Goal: Task Accomplishment & Management: Manage account settings

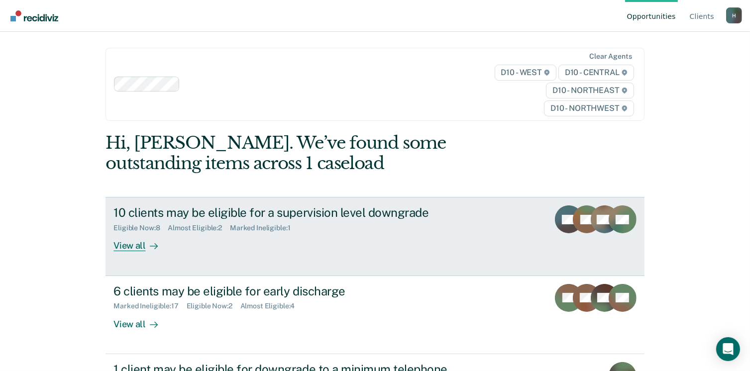
click at [133, 250] on div "View all" at bounding box center [141, 241] width 56 height 19
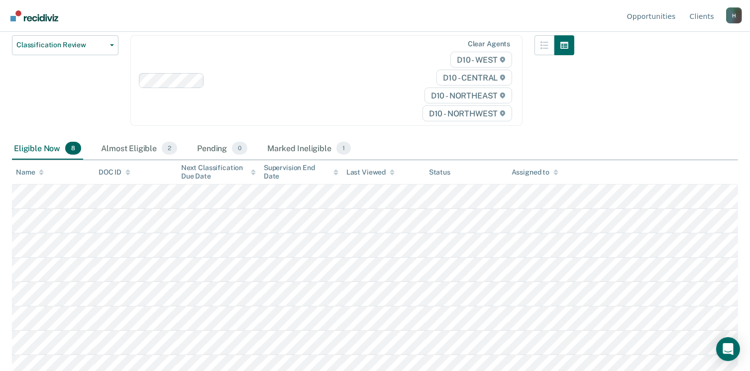
scroll to position [124, 0]
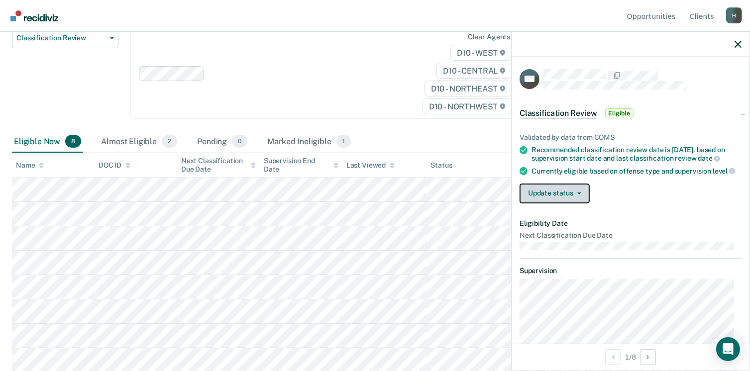
click at [580, 193] on button "Update status" at bounding box center [554, 194] width 70 height 20
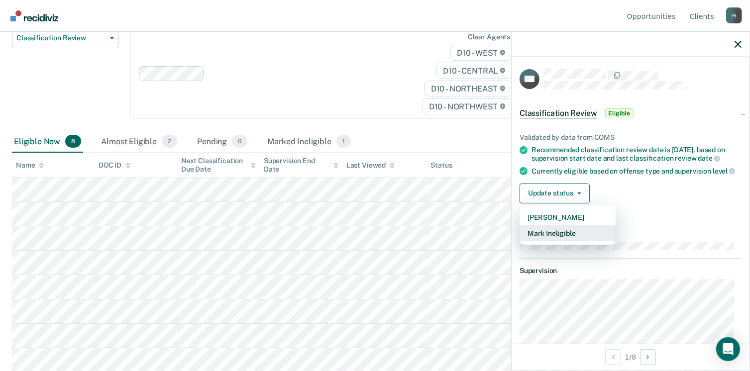
click at [533, 241] on button "Mark Ineligible" at bounding box center [567, 233] width 96 height 16
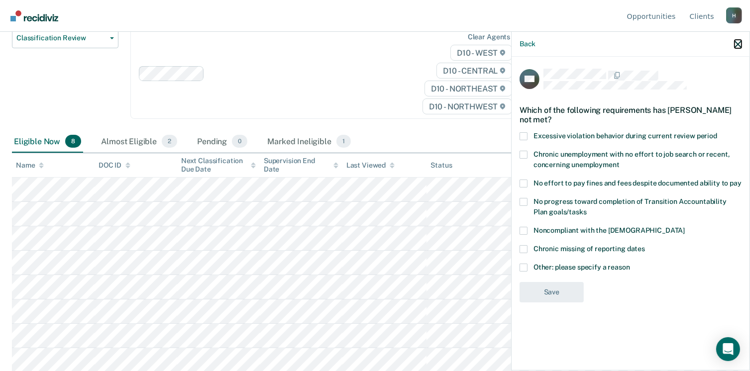
click at [738, 45] on icon "button" at bounding box center [737, 44] width 7 height 7
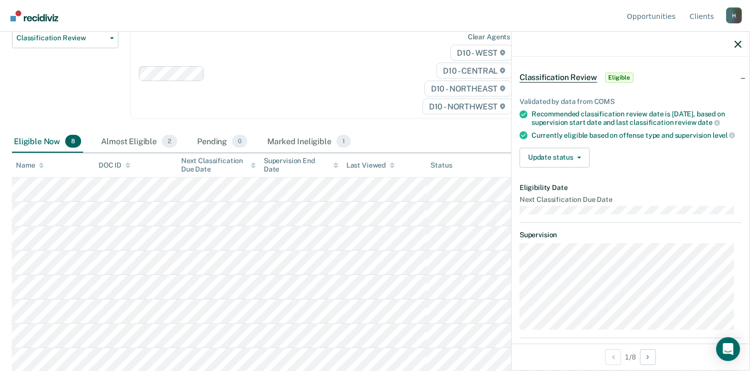
scroll to position [0, 0]
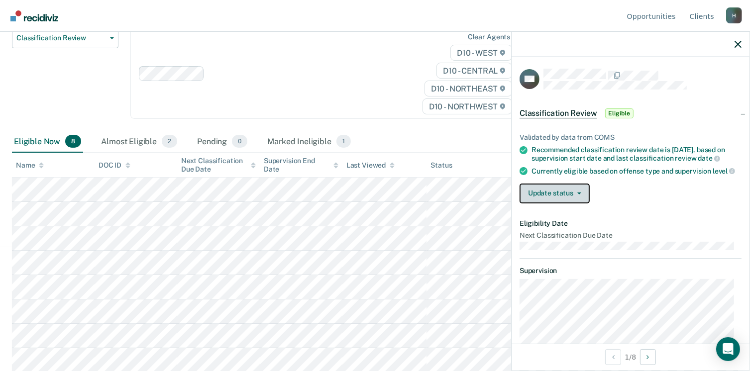
click at [571, 199] on button "Update status" at bounding box center [554, 194] width 70 height 20
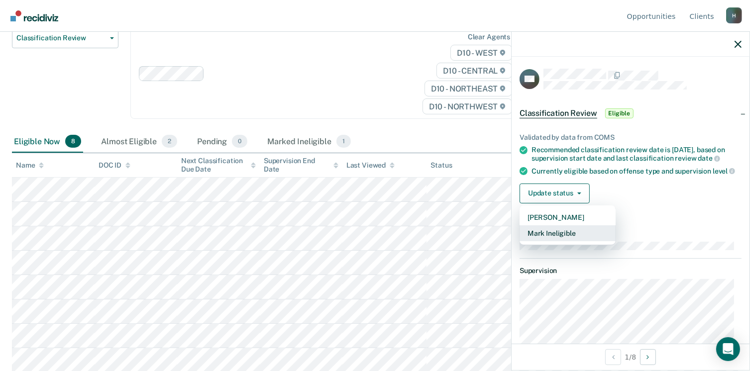
click at [561, 241] on button "Mark Ineligible" at bounding box center [567, 233] width 96 height 16
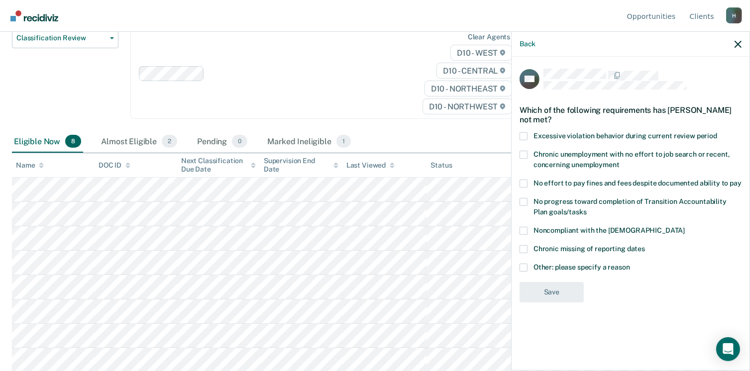
click at [522, 268] on span at bounding box center [523, 268] width 8 height 8
click at [630, 264] on input "Other: please specify a reason" at bounding box center [630, 264] width 0 height 0
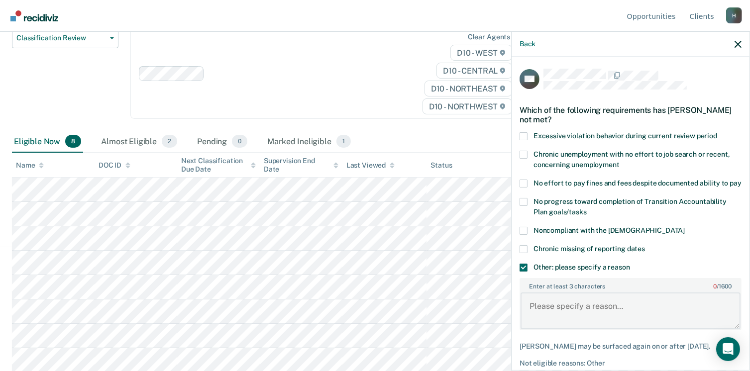
click at [561, 309] on textarea "Enter at least 3 characters 0 / 1600" at bounding box center [630, 311] width 220 height 37
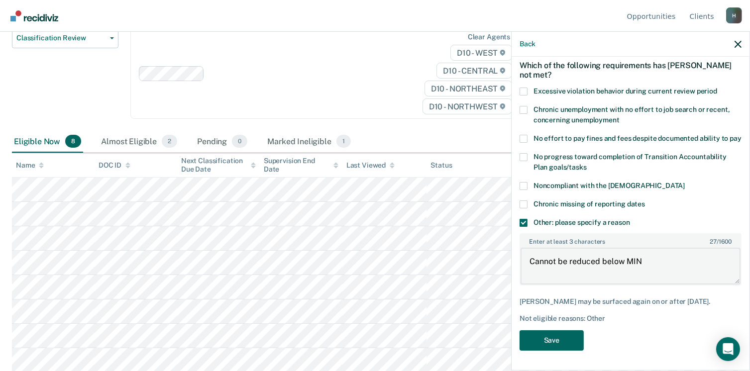
type textarea "Cannot be reduced below MIN"
click at [549, 340] on button "Save" at bounding box center [551, 340] width 64 height 20
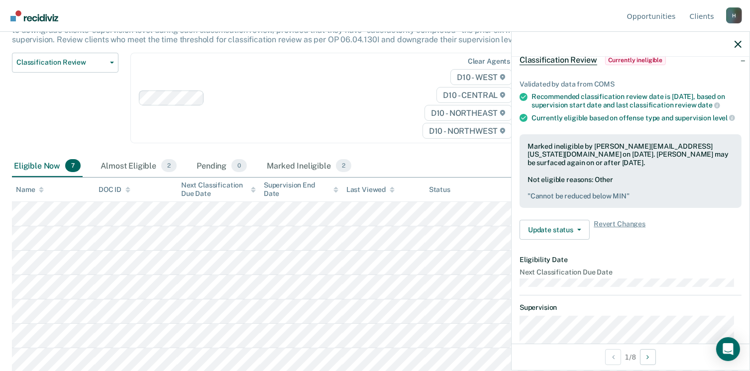
scroll to position [0, 0]
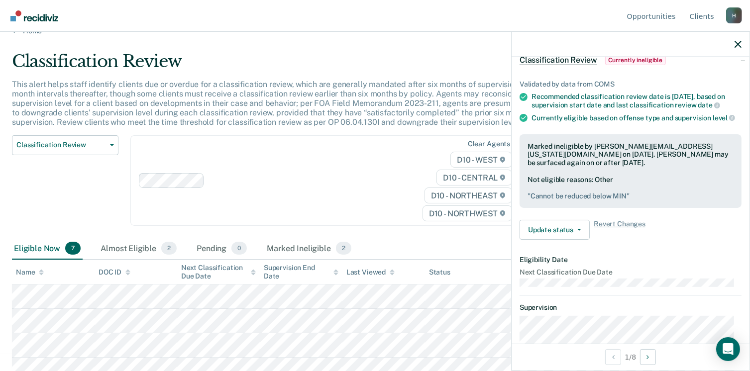
click at [340, 221] on div "Clear agents D10 - WEST D10 - CENTRAL D10 - NORTHEAST D10 - NORTHWEST" at bounding box center [326, 180] width 392 height 91
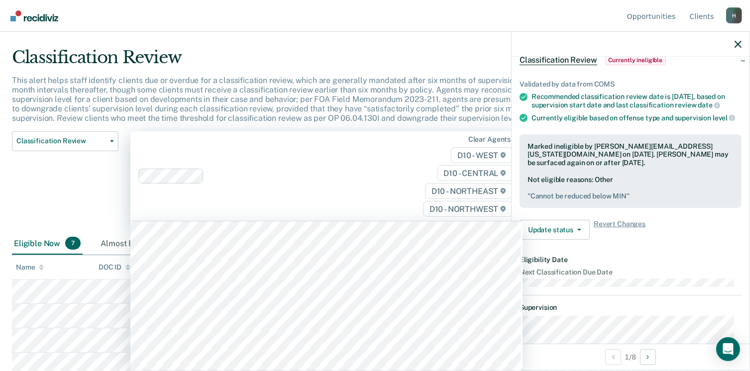
scroll to position [123, 0]
click at [93, 194] on div "Classification Review Classification Review Early Discharge Minimum Telephone R…" at bounding box center [65, 182] width 106 height 102
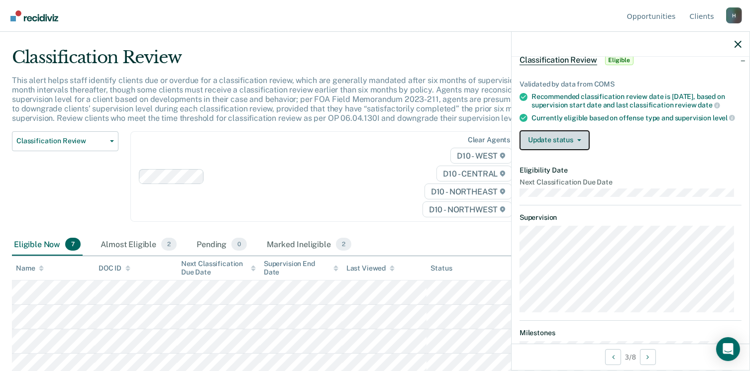
click at [577, 143] on button "Update status" at bounding box center [554, 140] width 70 height 20
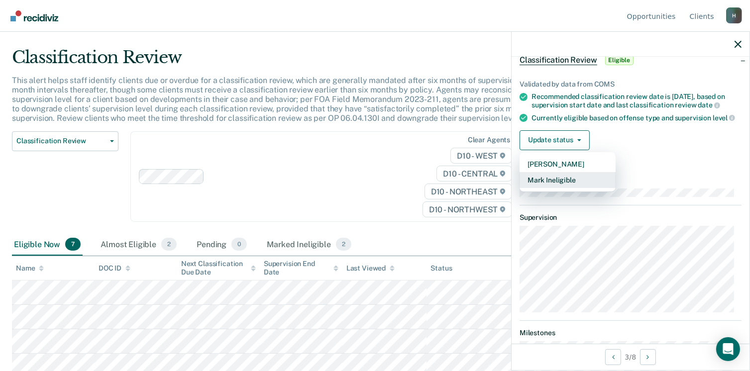
click at [542, 186] on button "Mark Ineligible" at bounding box center [567, 180] width 96 height 16
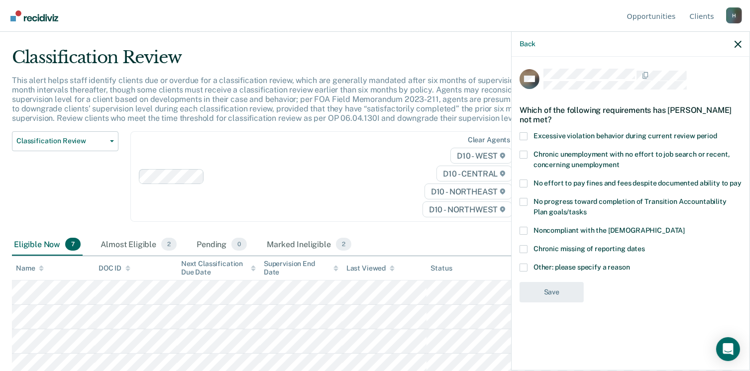
click at [522, 267] on span at bounding box center [523, 268] width 8 height 8
click at [630, 264] on input "Other: please specify a reason" at bounding box center [630, 264] width 0 height 0
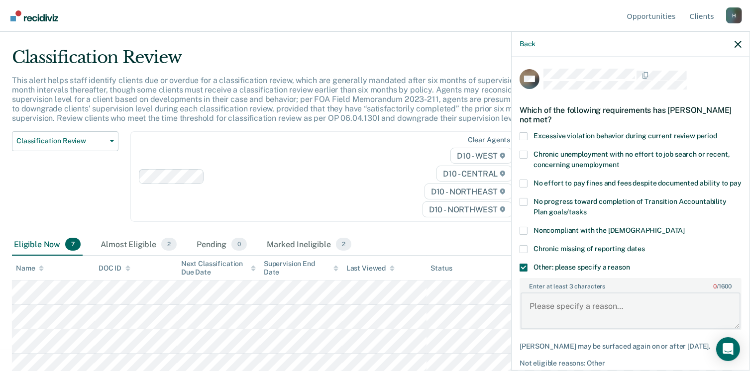
click at [538, 315] on textarea "Enter at least 3 characters 0 / 1600" at bounding box center [630, 311] width 220 height 37
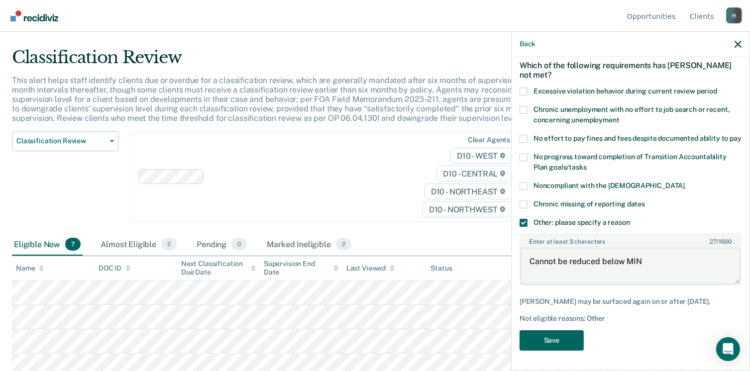
type textarea "Cannot be reduced below MIN"
click at [542, 339] on button "Save" at bounding box center [551, 340] width 64 height 20
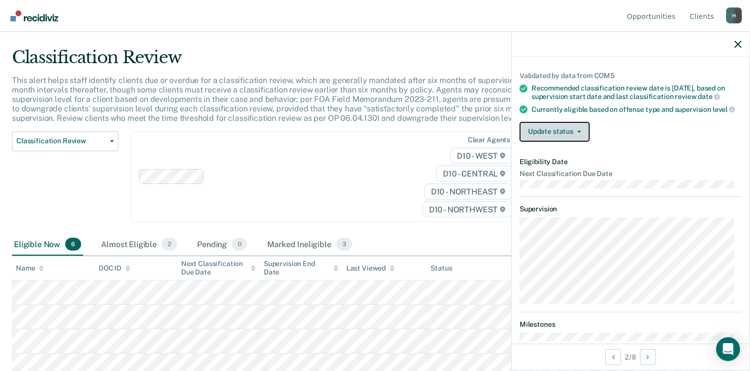
click at [579, 136] on button "Update status" at bounding box center [554, 132] width 70 height 20
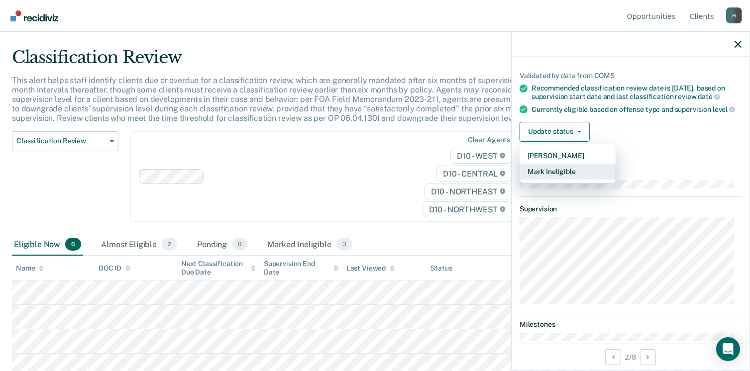
click at [538, 176] on button "Mark Ineligible" at bounding box center [567, 172] width 96 height 16
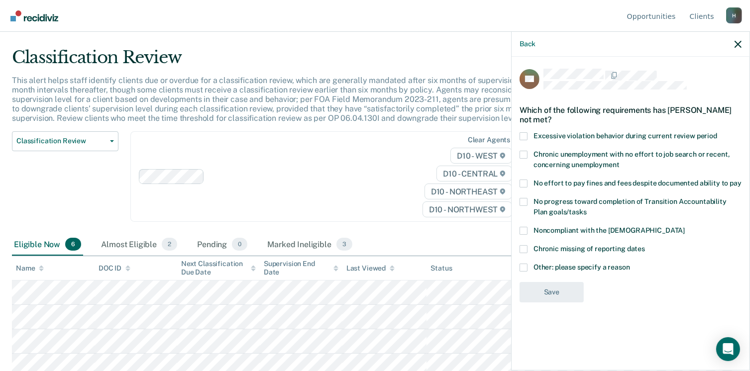
click at [522, 268] on span at bounding box center [523, 268] width 8 height 8
click at [630, 264] on input "Other: please specify a reason" at bounding box center [630, 264] width 0 height 0
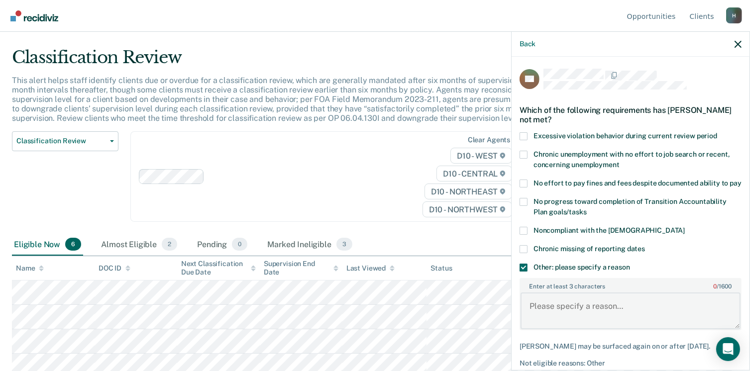
click at [542, 311] on textarea "Enter at least 3 characters 0 / 1600" at bounding box center [630, 311] width 220 height 37
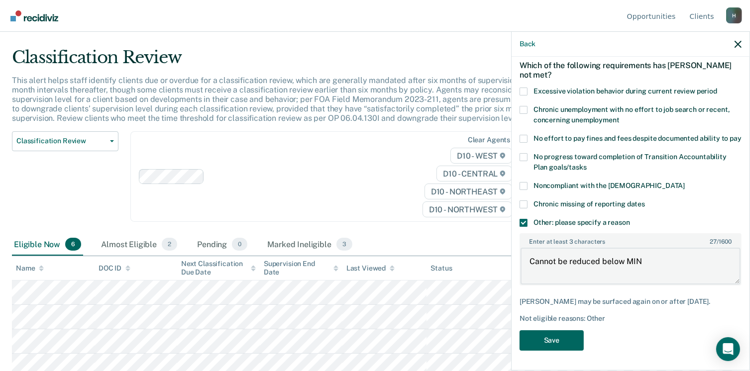
type textarea "Cannot be reduced below MIN"
click at [563, 341] on button "Save" at bounding box center [551, 340] width 64 height 20
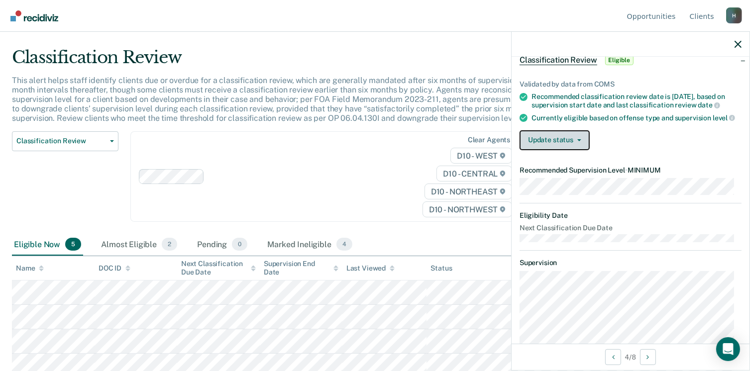
click at [578, 148] on button "Update status" at bounding box center [554, 140] width 70 height 20
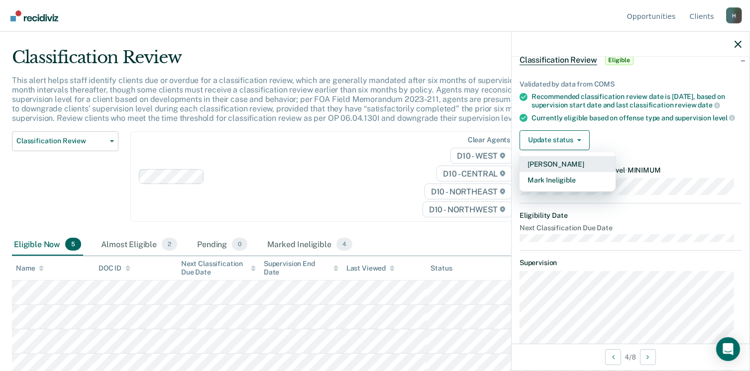
click at [544, 169] on button "[PERSON_NAME]" at bounding box center [567, 164] width 96 height 16
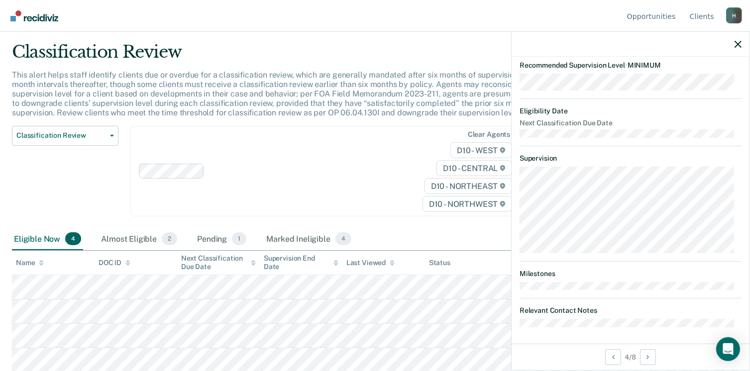
scroll to position [132, 0]
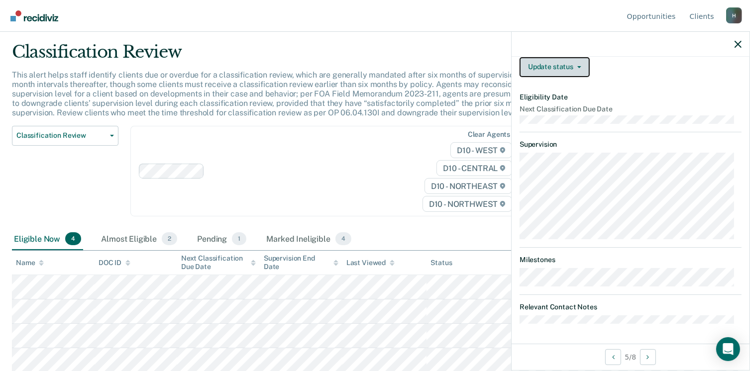
click at [571, 66] on button "Update status" at bounding box center [554, 67] width 70 height 20
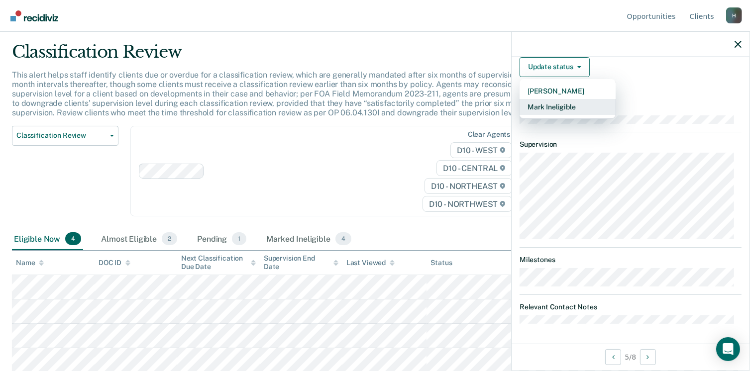
click at [532, 106] on button "Mark Ineligible" at bounding box center [567, 107] width 96 height 16
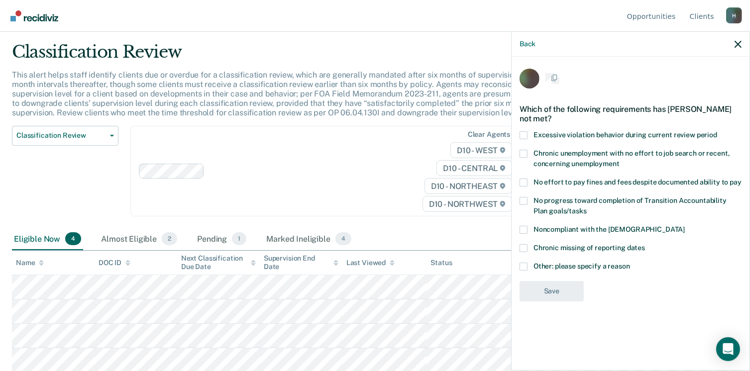
scroll to position [0, 0]
click at [522, 269] on span at bounding box center [523, 268] width 8 height 8
click at [630, 264] on input "Other: please specify a reason" at bounding box center [630, 264] width 0 height 0
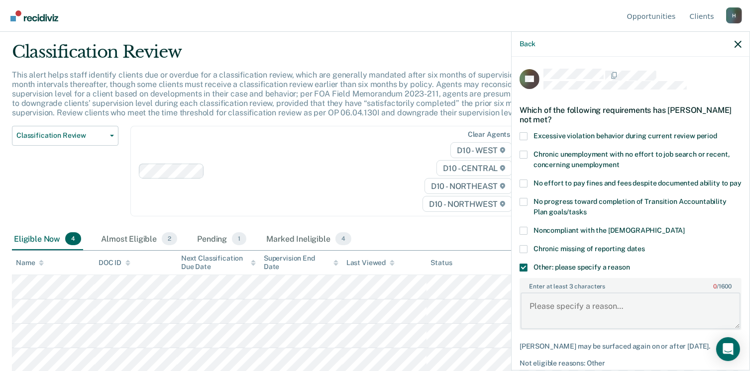
click at [543, 316] on textarea "Enter at least 3 characters 0 / 1600" at bounding box center [630, 311] width 220 height 37
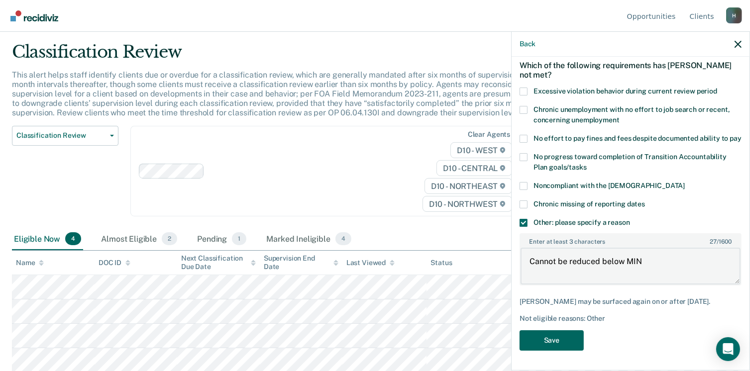
type textarea "Cannot be reduced below MIN"
click at [548, 337] on button "Save" at bounding box center [551, 340] width 64 height 20
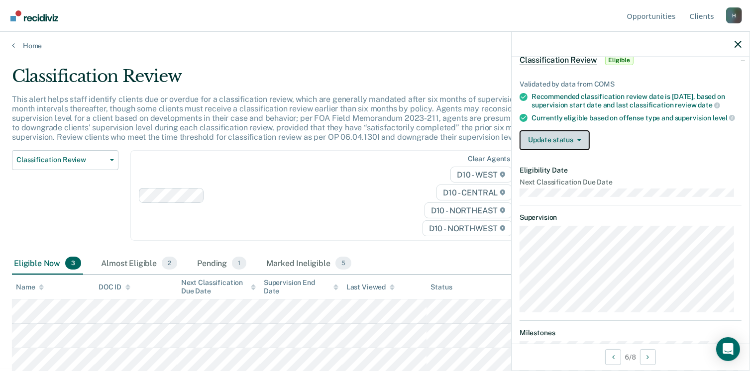
click at [566, 150] on button "Update status" at bounding box center [554, 140] width 70 height 20
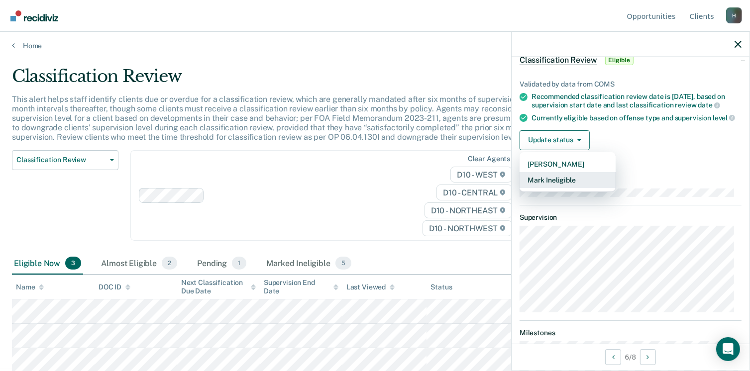
click at [544, 184] on button "Mark Ineligible" at bounding box center [567, 180] width 96 height 16
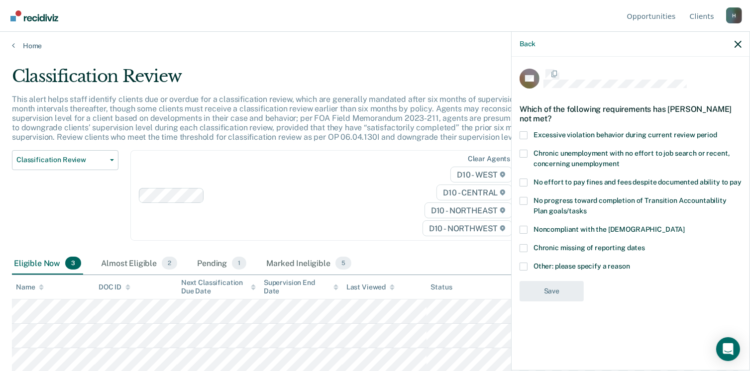
scroll to position [0, 0]
click at [523, 267] on span at bounding box center [523, 268] width 8 height 8
click at [630, 264] on input "Other: please specify a reason" at bounding box center [630, 264] width 0 height 0
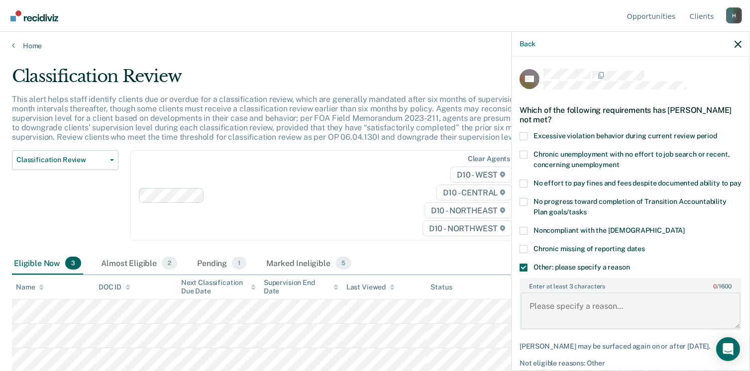
click at [532, 309] on textarea "Enter at least 3 characters 0 / 1600" at bounding box center [630, 311] width 220 height 37
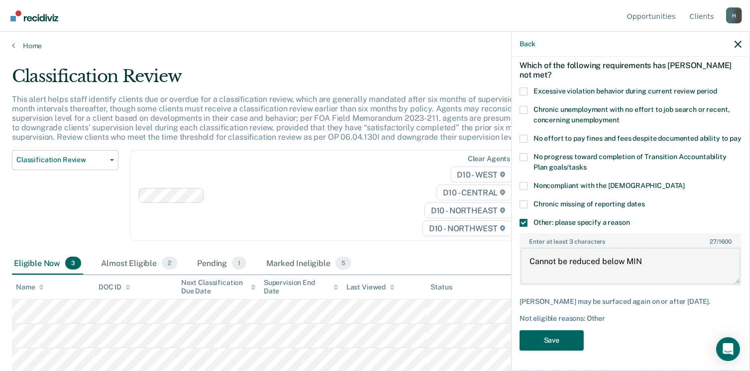
type textarea "Cannot be reduced below MIN"
click at [545, 342] on button "Save" at bounding box center [551, 340] width 64 height 20
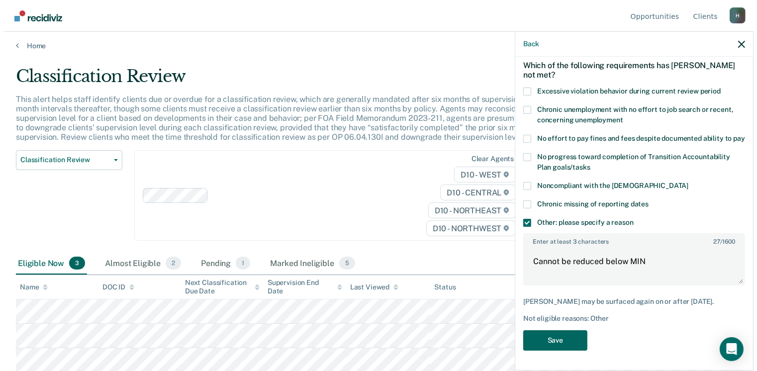
scroll to position [0, 0]
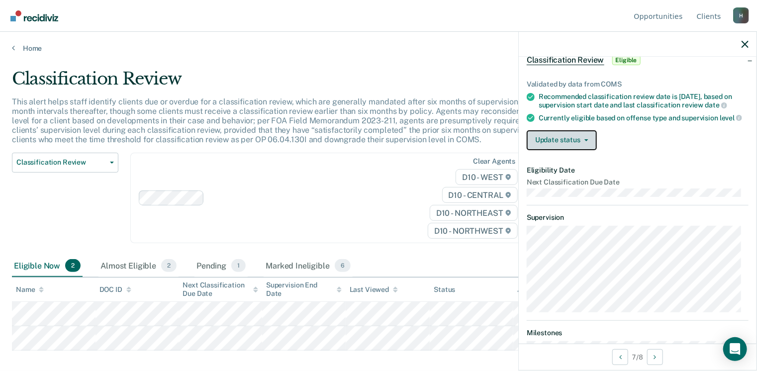
click at [575, 148] on button "Update status" at bounding box center [562, 140] width 70 height 20
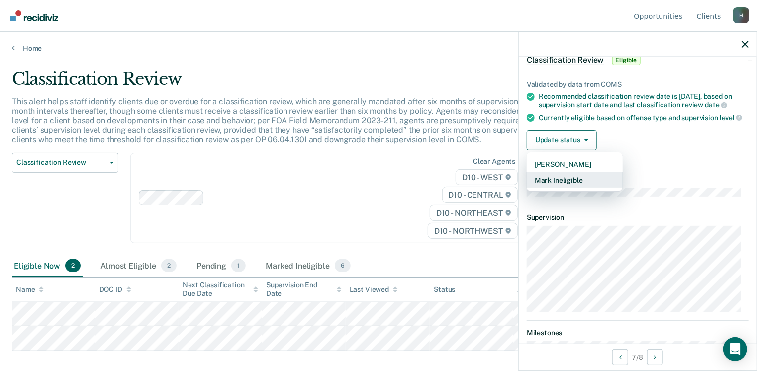
click at [554, 188] on button "Mark Ineligible" at bounding box center [575, 180] width 96 height 16
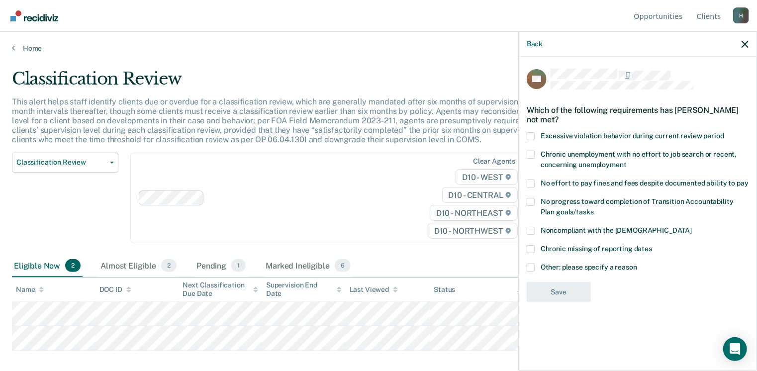
click at [532, 267] on span at bounding box center [531, 268] width 8 height 8
click at [637, 264] on input "Other: please specify a reason" at bounding box center [637, 264] width 0 height 0
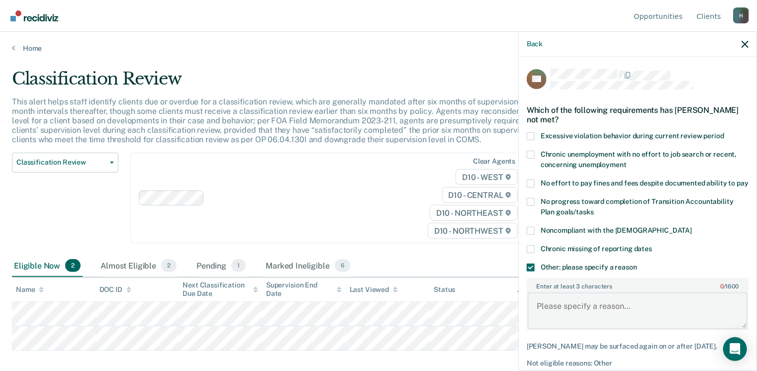
click at [535, 308] on textarea "Enter at least 3 characters 0 / 1600" at bounding box center [638, 311] width 220 height 37
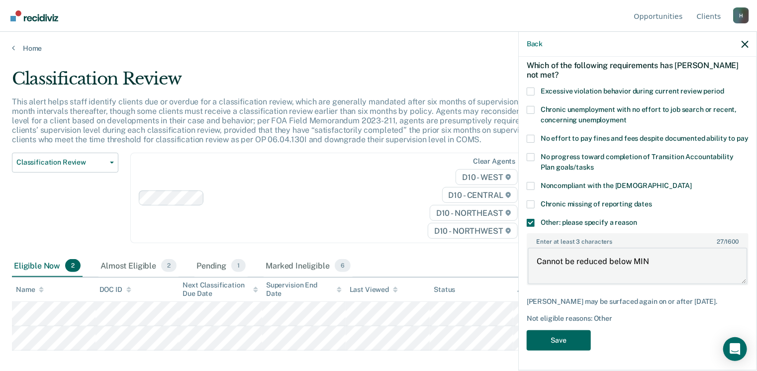
type textarea "Cannot be reduced below MIN"
click at [556, 339] on button "Save" at bounding box center [559, 340] width 64 height 20
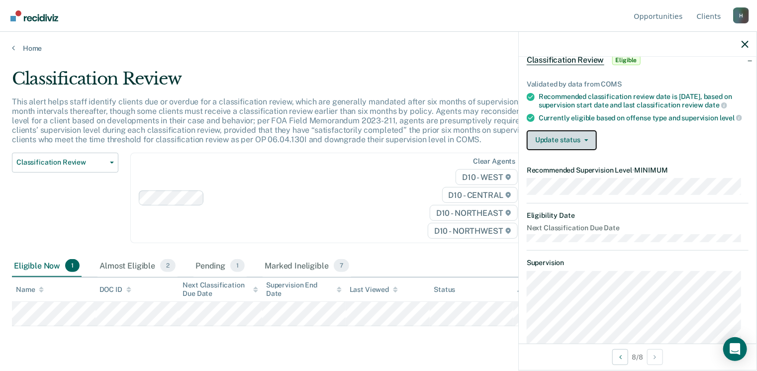
click at [564, 150] on button "Update status" at bounding box center [562, 140] width 70 height 20
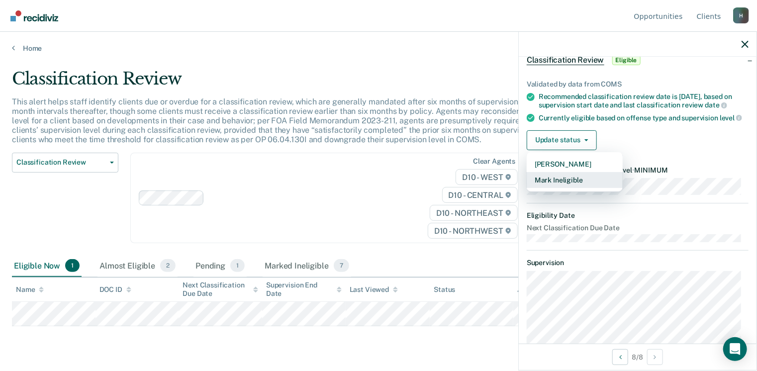
click at [546, 183] on button "Mark Ineligible" at bounding box center [575, 180] width 96 height 16
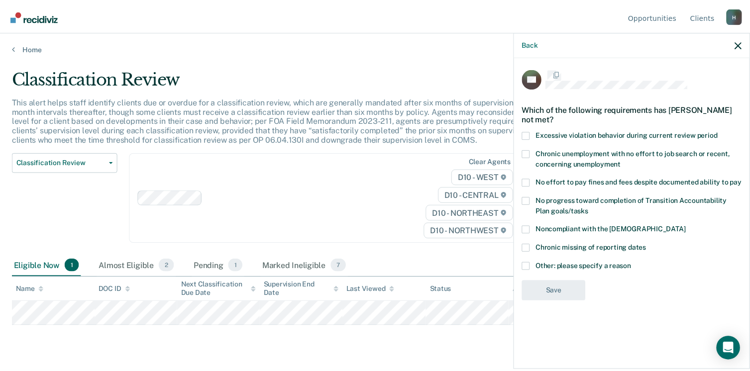
scroll to position [0, 0]
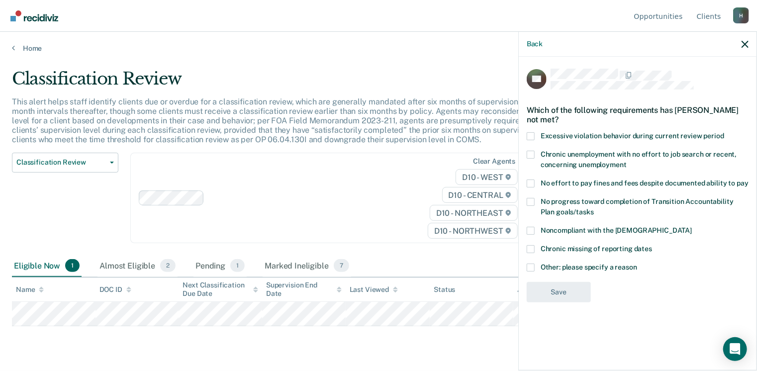
click at [531, 271] on label "Other: please specify a reason" at bounding box center [638, 269] width 222 height 10
click at [637, 264] on input "Other: please specify a reason" at bounding box center [637, 264] width 0 height 0
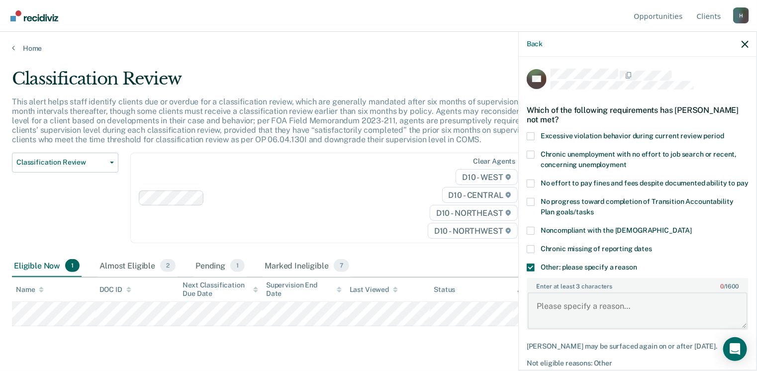
click at [542, 302] on textarea "Enter at least 3 characters 0 / 1600" at bounding box center [638, 311] width 220 height 37
type textarea "P"
click at [529, 136] on span at bounding box center [531, 136] width 8 height 8
click at [724, 132] on input "Excessive violation behavior during current review period" at bounding box center [724, 132] width 0 height 0
click at [530, 272] on span at bounding box center [531, 268] width 8 height 8
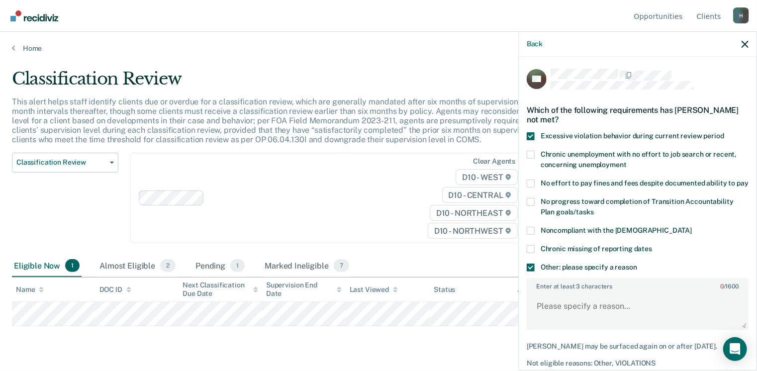
click at [637, 264] on input "Other: please specify a reason" at bounding box center [637, 264] width 0 height 0
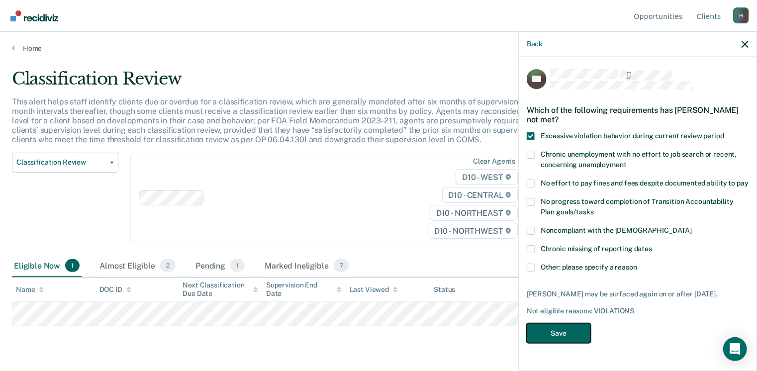
click at [557, 344] on button "Save" at bounding box center [559, 333] width 64 height 20
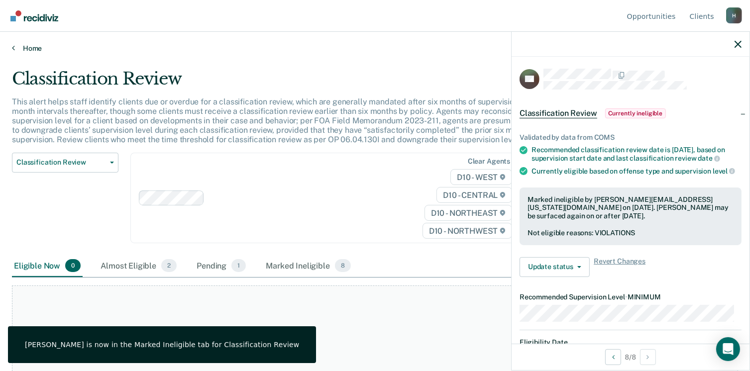
click at [25, 46] on link "Home" at bounding box center [375, 48] width 726 height 9
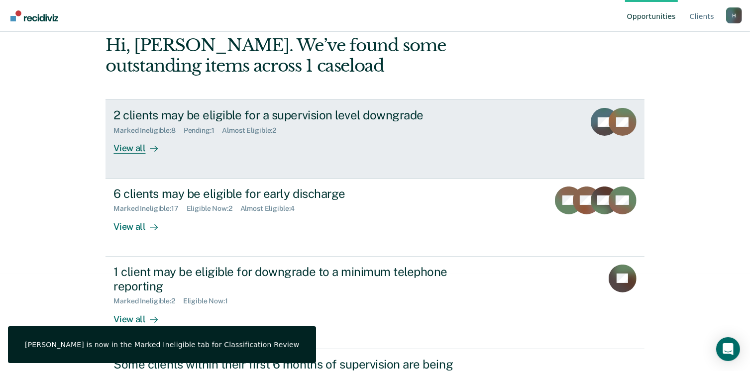
scroll to position [112, 0]
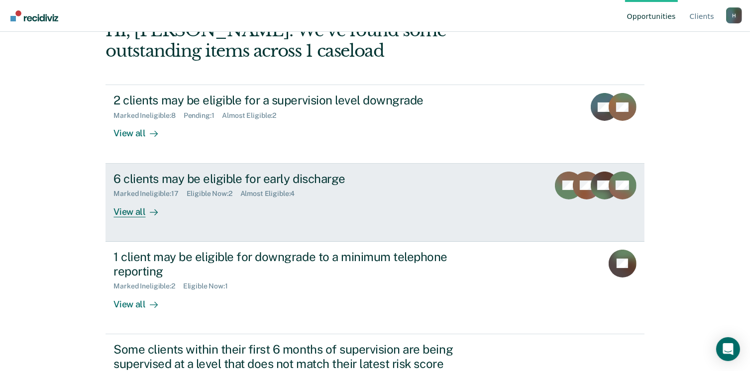
click at [125, 207] on div "View all" at bounding box center [141, 207] width 56 height 19
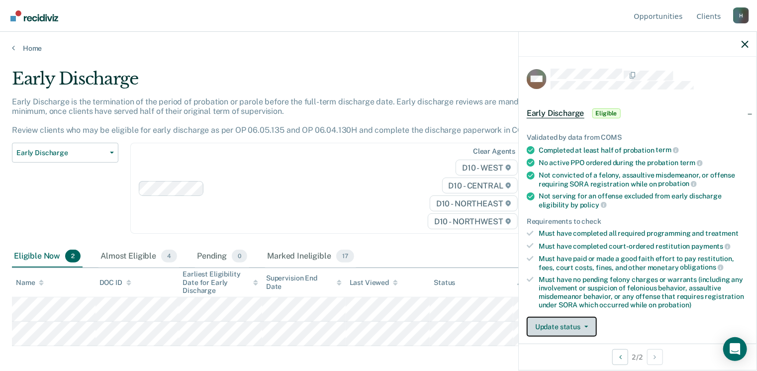
click at [551, 326] on button "Update status" at bounding box center [562, 327] width 70 height 20
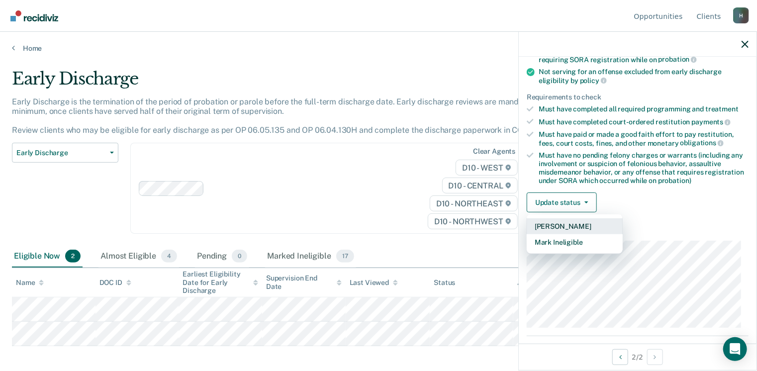
scroll to position [168, 0]
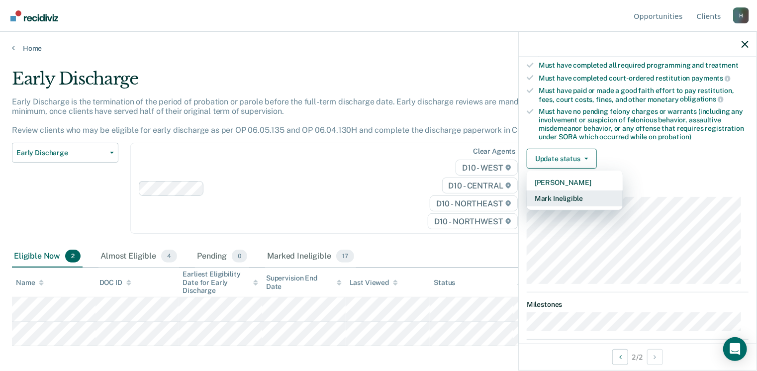
click at [569, 194] on button "Mark Ineligible" at bounding box center [575, 199] width 96 height 16
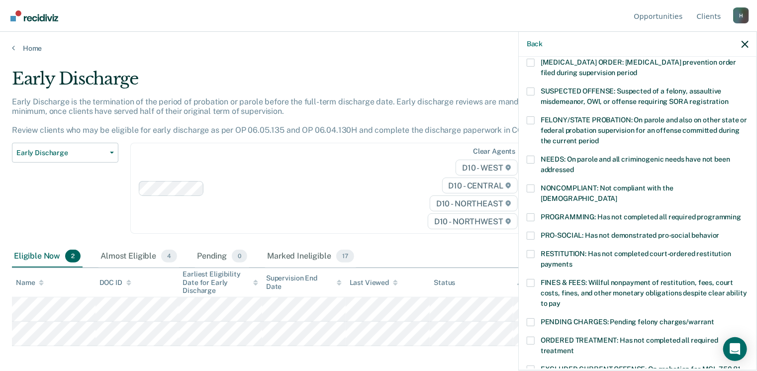
scroll to position [62, 0]
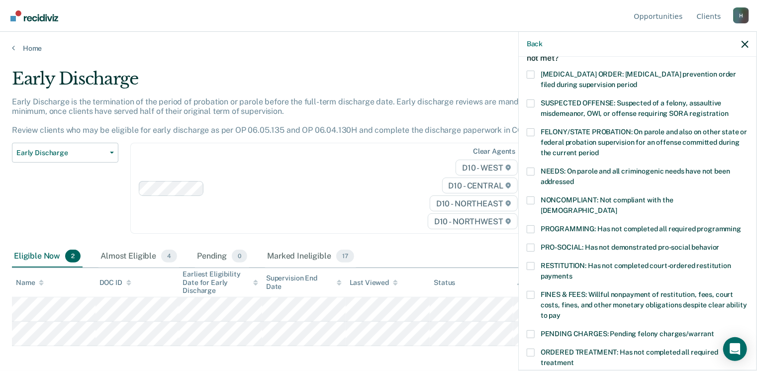
click at [527, 197] on span at bounding box center [531, 201] width 8 height 8
click at [617, 207] on input "NONCOMPLIANT: Not compliant with the [DEMOGRAPHIC_DATA]" at bounding box center [617, 207] width 0 height 0
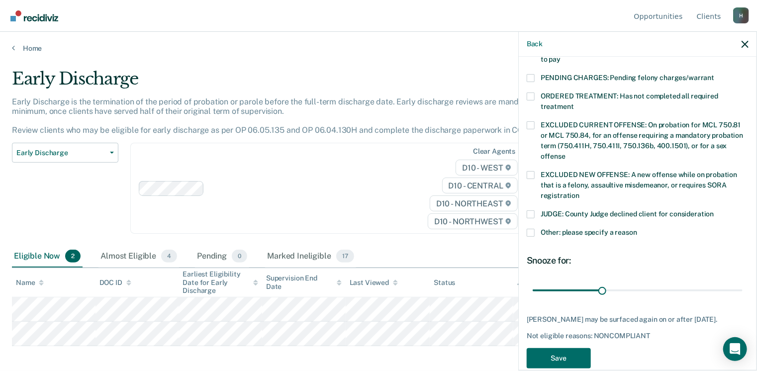
scroll to position [332, 0]
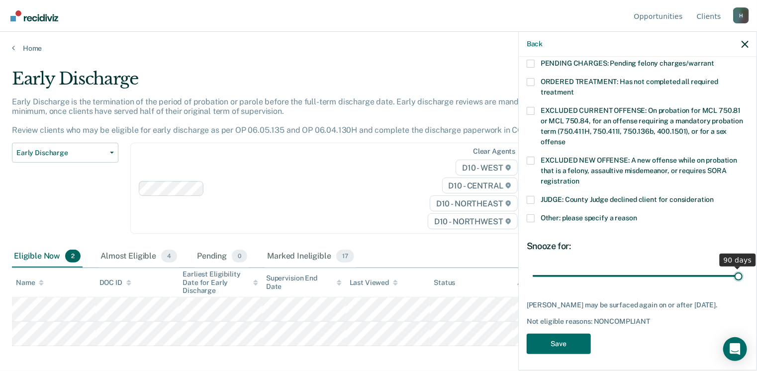
drag, startPoint x: 598, startPoint y: 264, endPoint x: 758, endPoint y: 285, distance: 161.1
type input "90"
click at [743, 285] on input "range" at bounding box center [638, 276] width 210 height 17
click at [555, 337] on button "Save" at bounding box center [559, 344] width 64 height 20
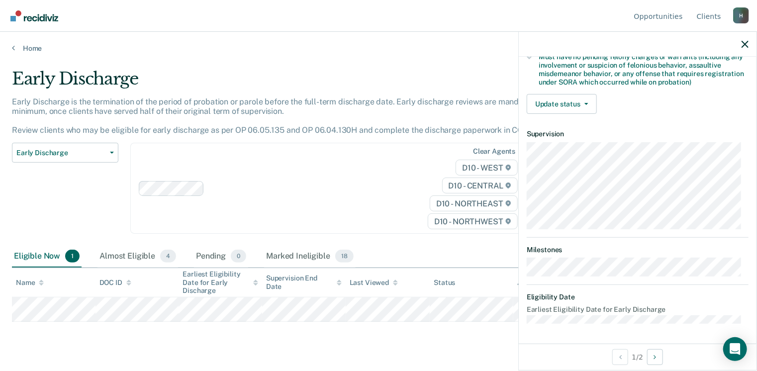
scroll to position [219, 0]
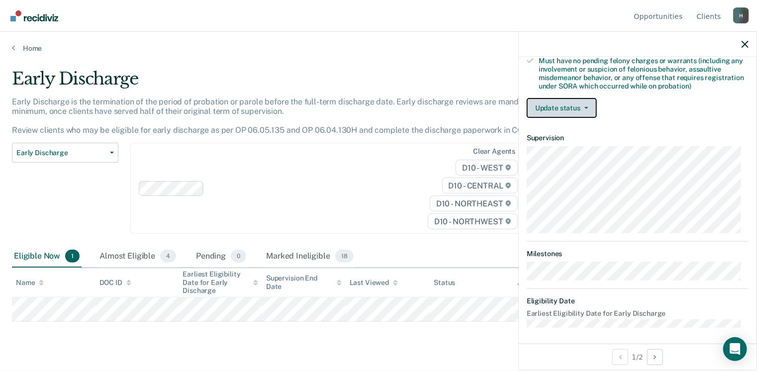
click at [575, 106] on button "Update status" at bounding box center [562, 108] width 70 height 20
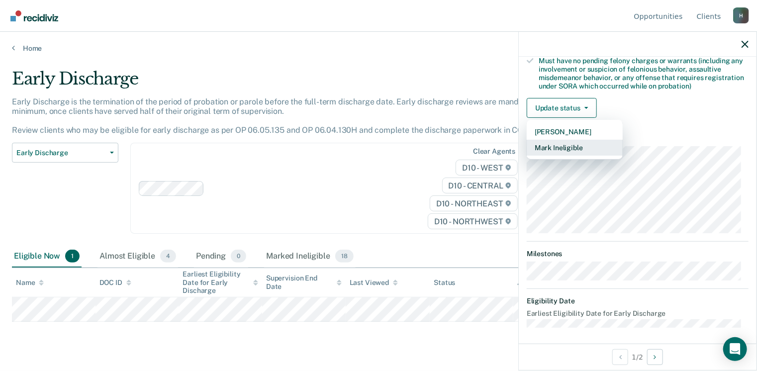
click at [539, 145] on button "Mark Ineligible" at bounding box center [575, 148] width 96 height 16
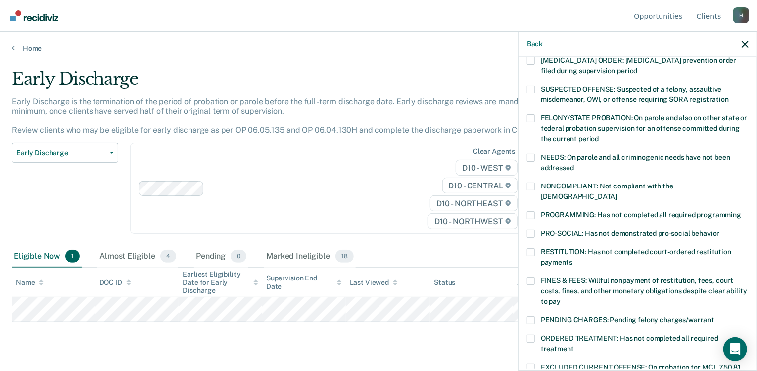
scroll to position [76, 0]
click at [530, 186] on span at bounding box center [531, 187] width 8 height 8
click at [617, 193] on input "NONCOMPLIANT: Not compliant with the [DEMOGRAPHIC_DATA]" at bounding box center [617, 193] width 0 height 0
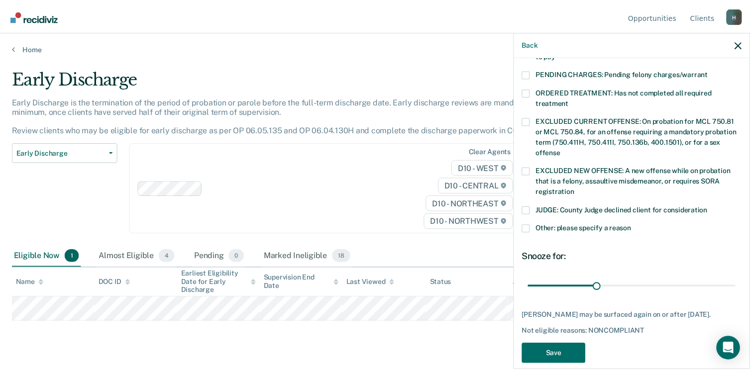
scroll to position [332, 0]
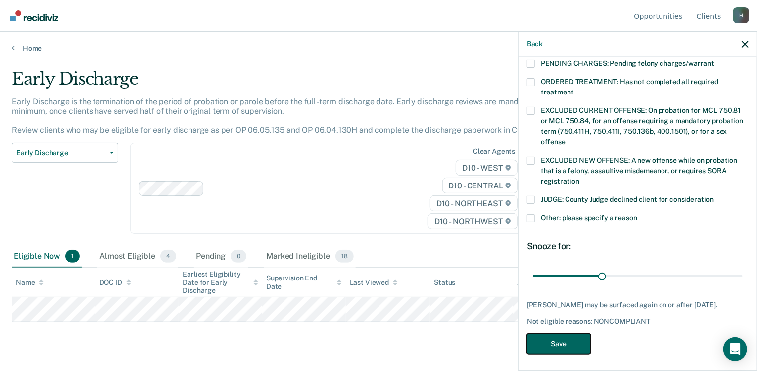
click at [571, 340] on button "Save" at bounding box center [559, 344] width 64 height 20
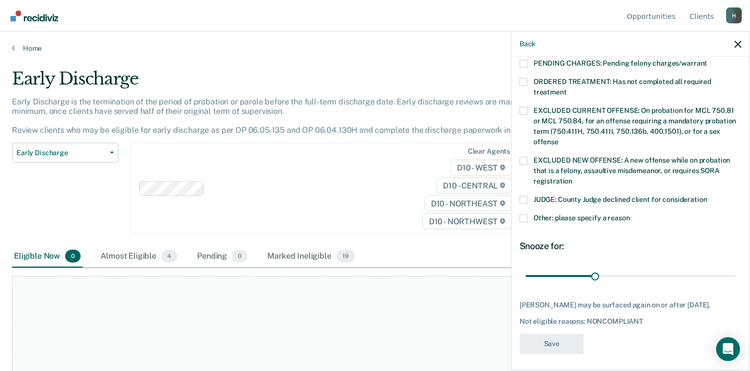
scroll to position [293, 0]
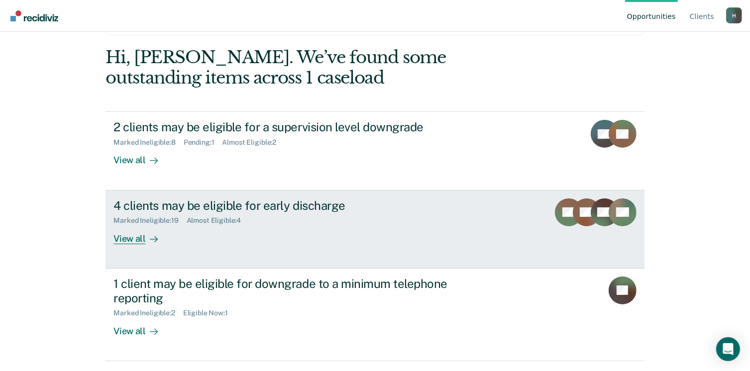
scroll to position [167, 0]
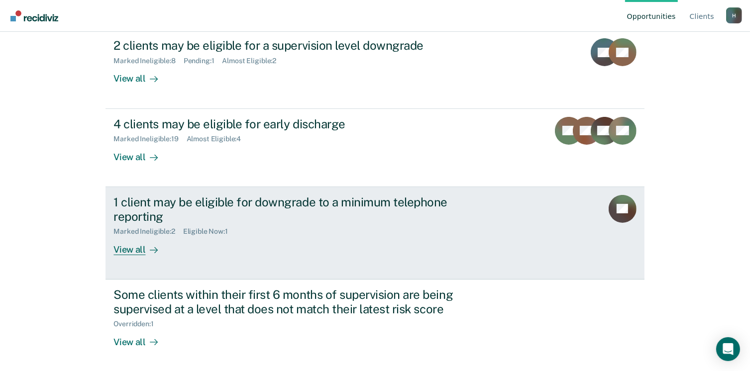
click at [135, 248] on div "View all" at bounding box center [141, 245] width 56 height 19
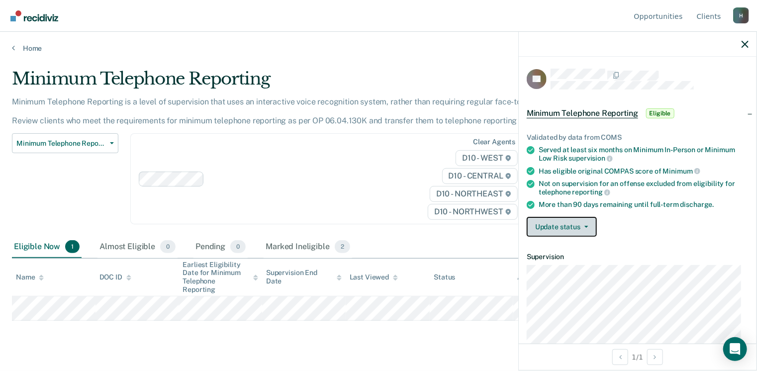
click at [576, 225] on button "Update status" at bounding box center [562, 227] width 70 height 20
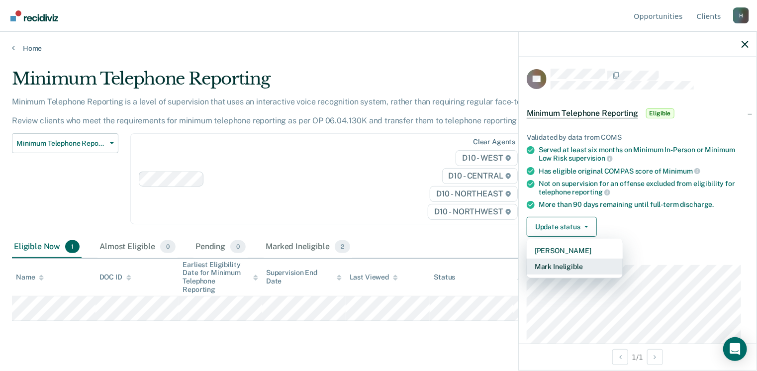
click at [562, 265] on button "Mark Ineligible" at bounding box center [575, 267] width 96 height 16
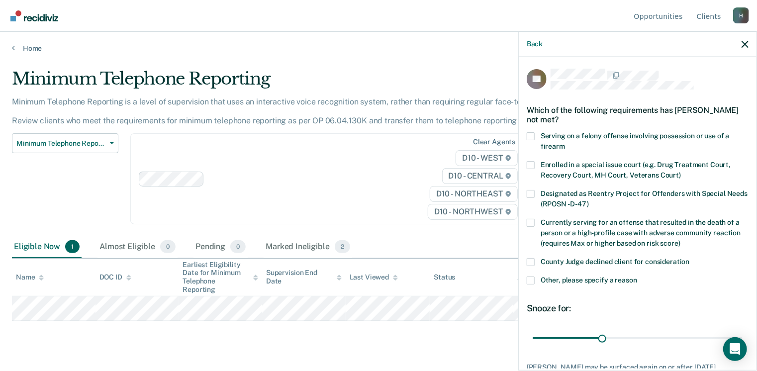
click at [529, 281] on span at bounding box center [531, 281] width 8 height 8
click at [637, 277] on input "Other, please specify a reason" at bounding box center [637, 277] width 0 height 0
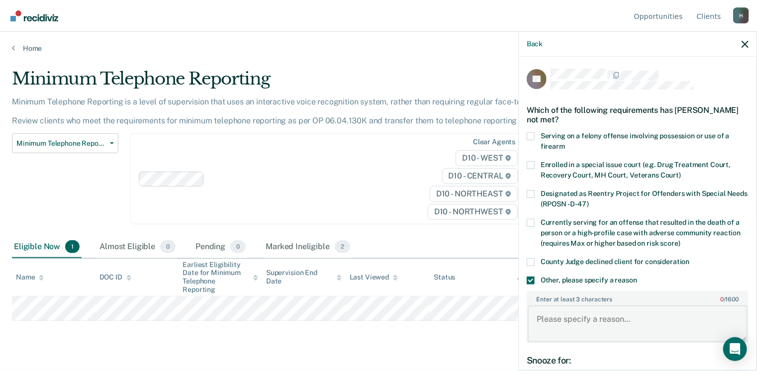
click at [545, 324] on textarea "Enter at least 3 characters 0 / 1600" at bounding box center [638, 323] width 220 height 37
type textarea "T"
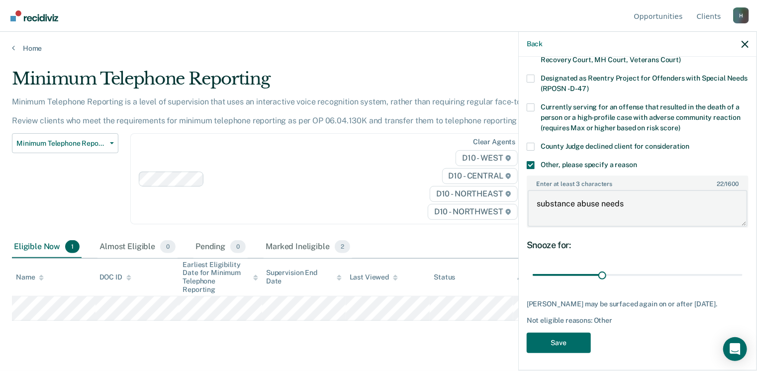
type textarea "substance abuse needs"
click at [742, 45] on icon "button" at bounding box center [745, 44] width 7 height 7
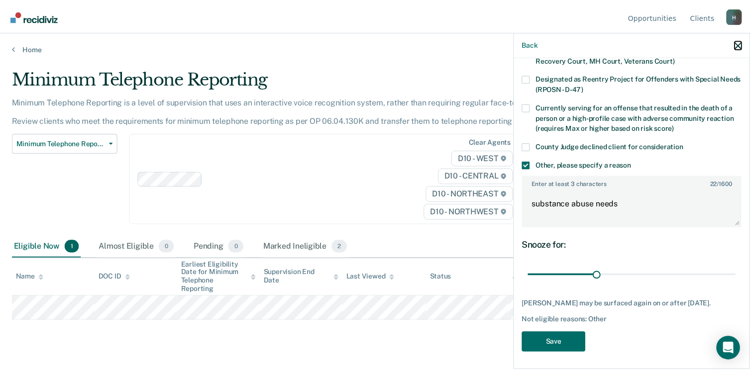
scroll to position [109, 0]
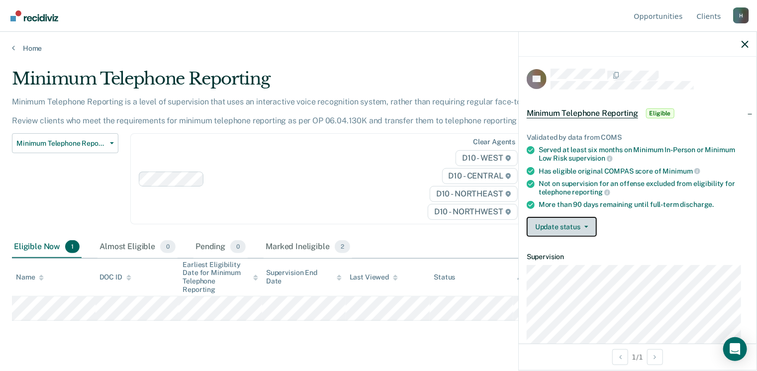
click at [569, 223] on button "Update status" at bounding box center [562, 227] width 70 height 20
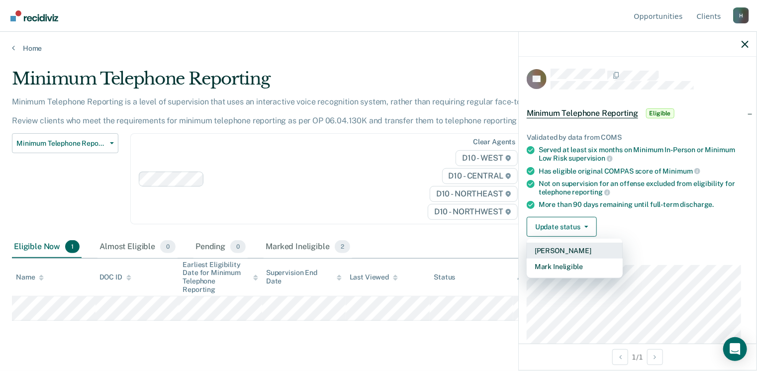
click at [559, 247] on button "[PERSON_NAME]" at bounding box center [575, 251] width 96 height 16
